Goal: Transaction & Acquisition: Purchase product/service

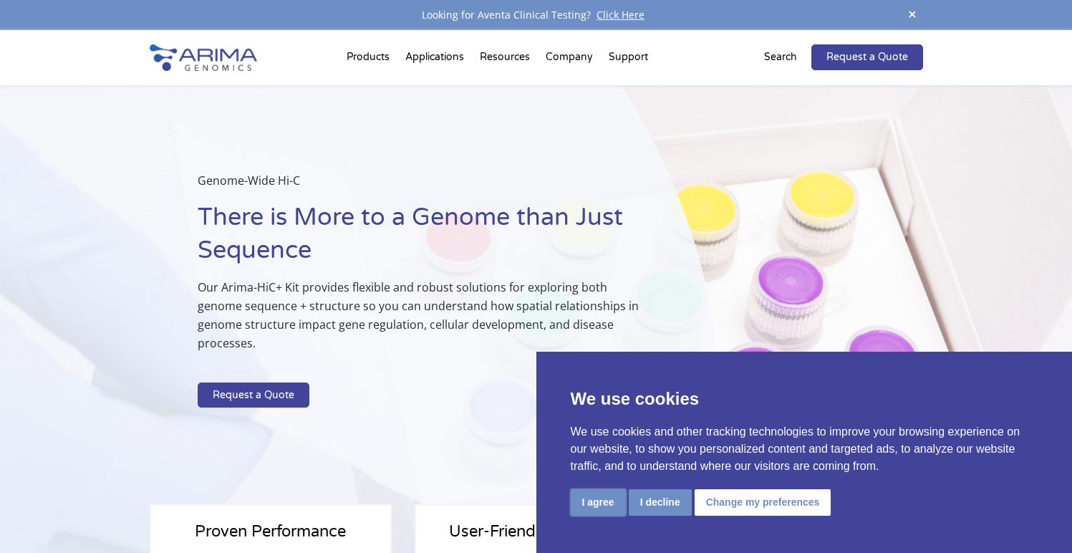
click at [596, 508] on button "I agree" at bounding box center [598, 502] width 55 height 26
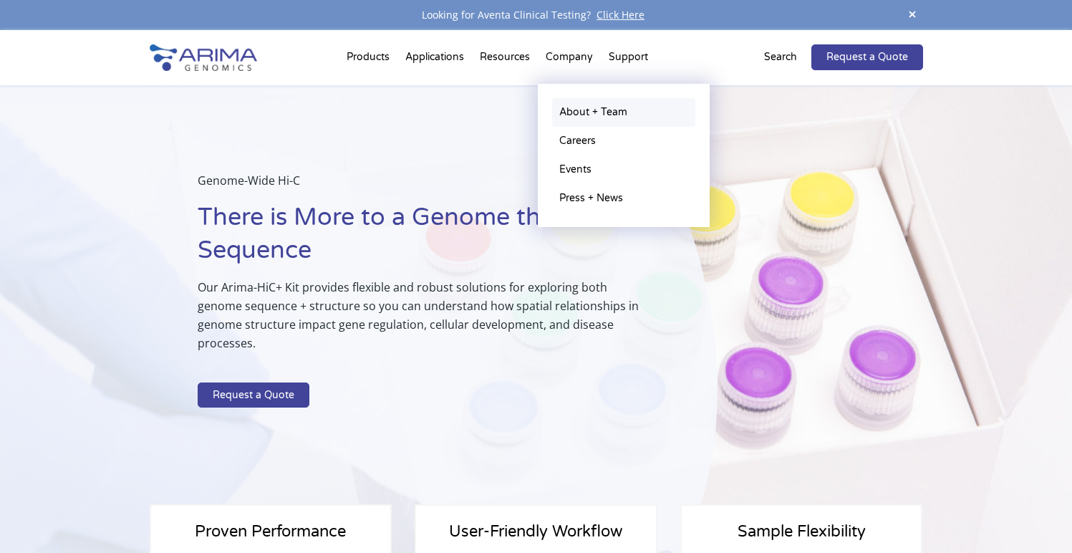
click at [573, 114] on link "About + Team" at bounding box center [623, 112] width 143 height 29
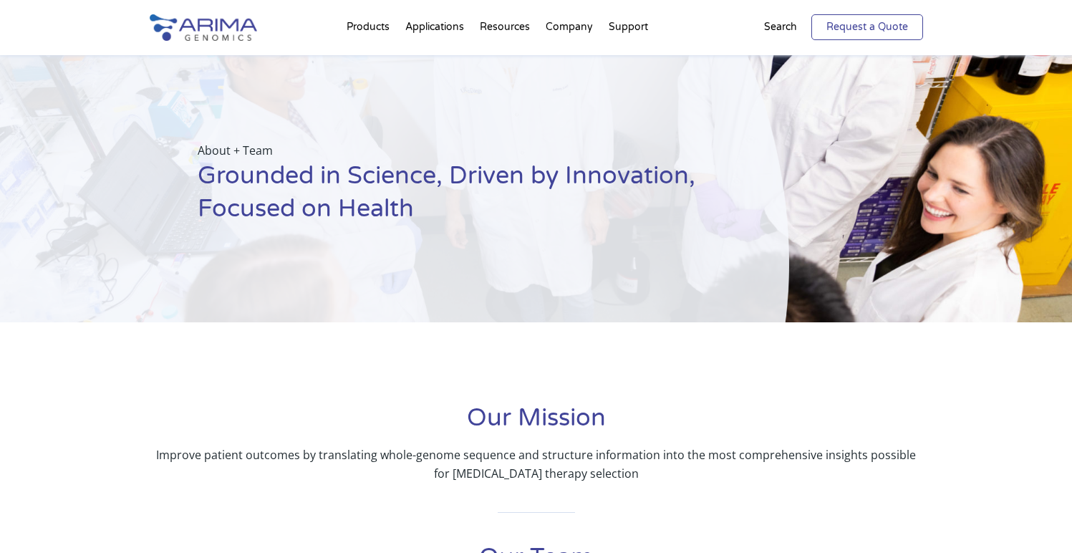
click at [845, 30] on link "Request a Quote" at bounding box center [867, 27] width 112 height 26
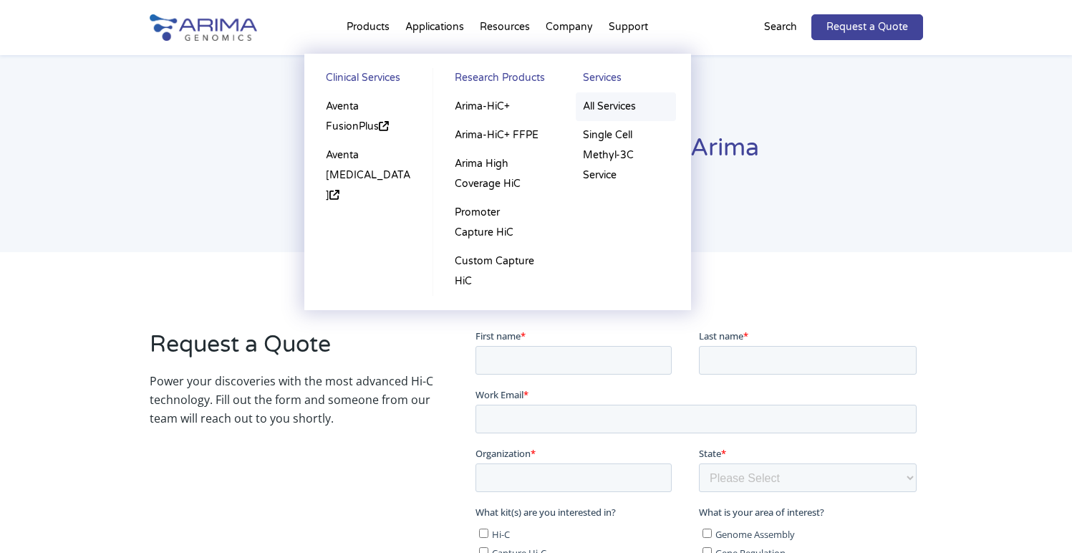
click at [609, 106] on link "All Services" at bounding box center [626, 106] width 100 height 29
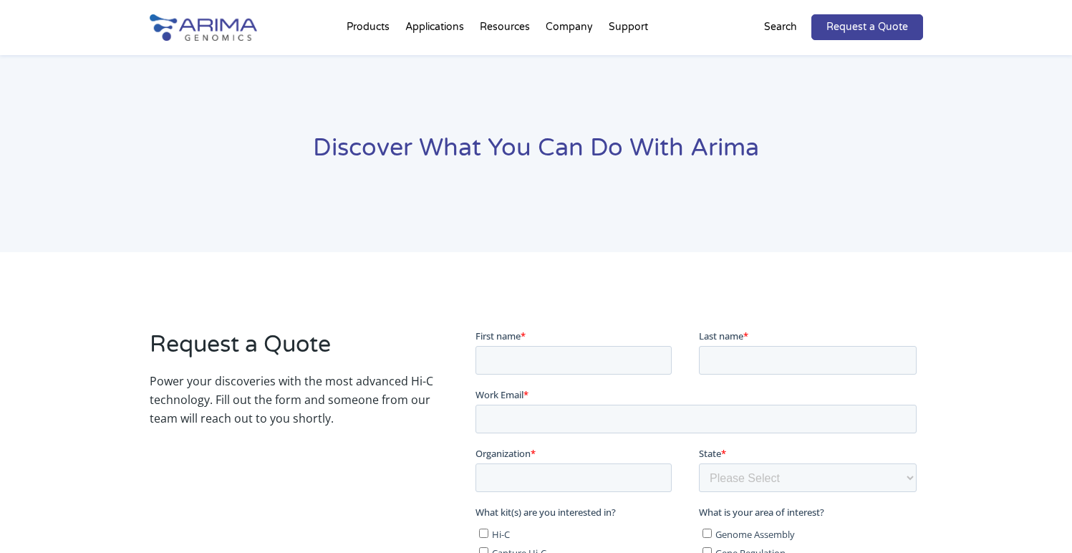
click at [539, 245] on div "Discover What You Can Do With Arima" at bounding box center [536, 153] width 1072 height 197
